Goal: Book appointment/travel/reservation

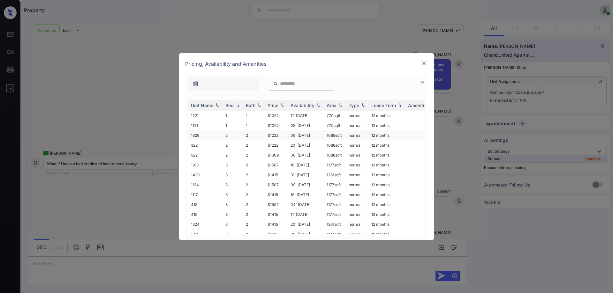
click at [282, 138] on td "$1222" at bounding box center [276, 136] width 23 height 10
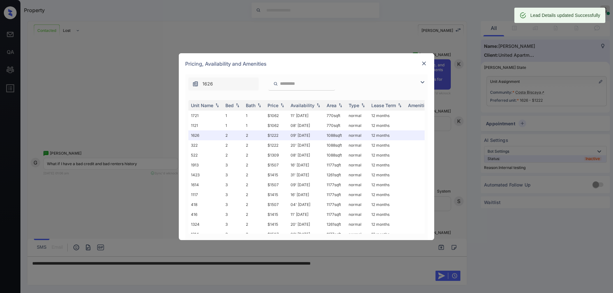
click at [427, 65] on div at bounding box center [424, 64] width 8 height 8
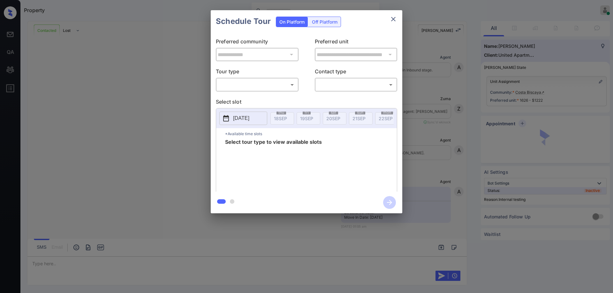
scroll to position [2153, 0]
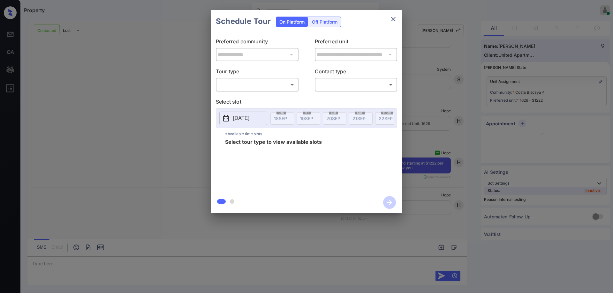
click at [258, 87] on body "Property Hope Jatap Online Set yourself offline Set yourself on break Profile S…" at bounding box center [306, 146] width 613 height 293
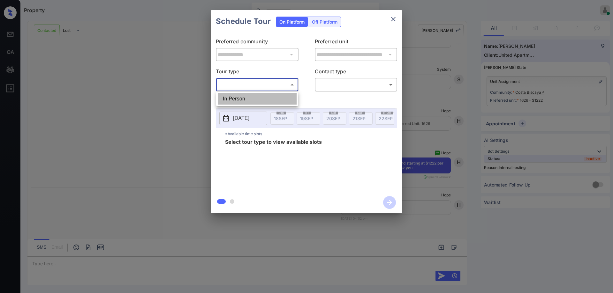
click at [250, 100] on li "In Person" at bounding box center [257, 98] width 79 height 11
type input "********"
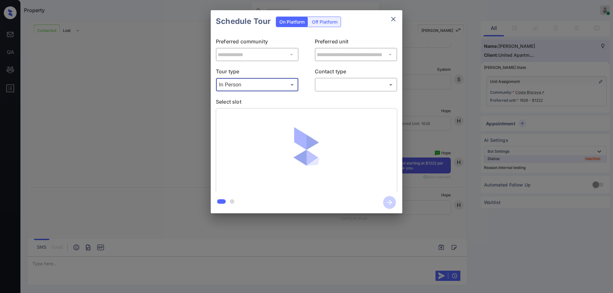
click at [336, 85] on body "Property Hope Jatap Online Set yourself offline Set yourself on break Profile S…" at bounding box center [306, 146] width 613 height 293
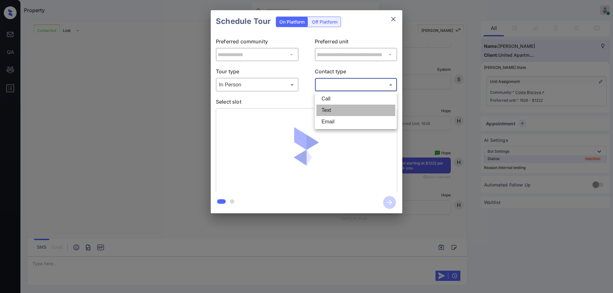
click at [333, 107] on li "Text" at bounding box center [355, 110] width 79 height 11
type input "****"
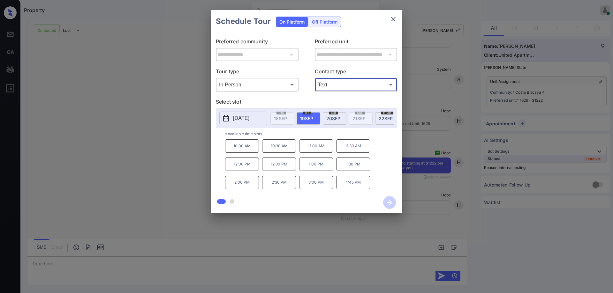
click at [240, 153] on p "10:00 AM" at bounding box center [242, 145] width 34 height 13
click at [390, 204] on icon "button" at bounding box center [389, 202] width 5 height 5
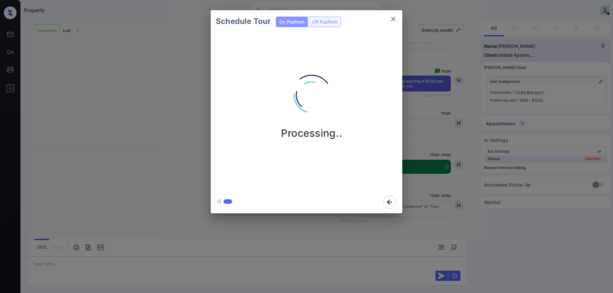
scroll to position [2238, 0]
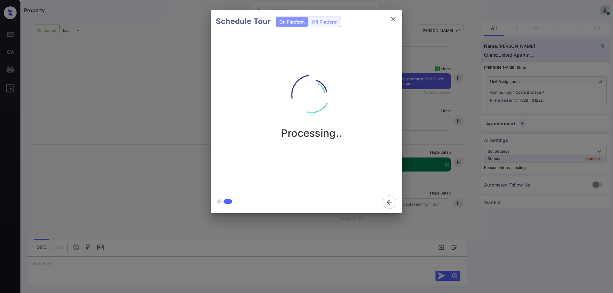
click at [442, 157] on div "Schedule Tour On Platform Off Platform Processing.." at bounding box center [306, 112] width 613 height 224
